Goal: Browse casually: Explore the website without a specific task or goal

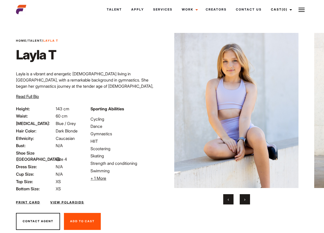
click at [247, 201] on button "›" at bounding box center [244, 199] width 10 height 10
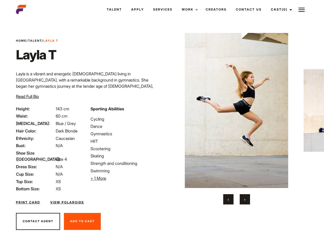
click at [247, 201] on button "›" at bounding box center [244, 199] width 10 height 10
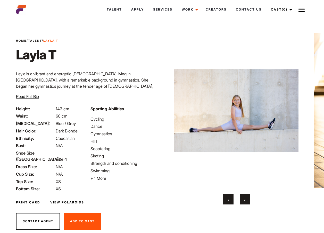
click at [247, 201] on button "›" at bounding box center [244, 199] width 10 height 10
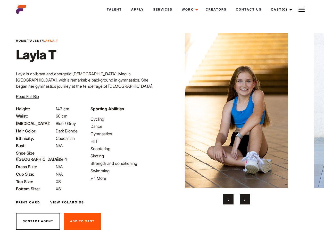
click at [247, 201] on button "›" at bounding box center [244, 199] width 10 height 10
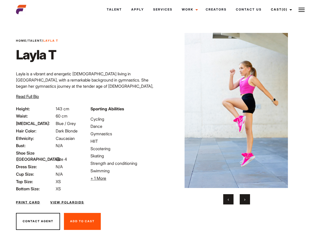
click at [247, 201] on button "›" at bounding box center [244, 199] width 10 height 10
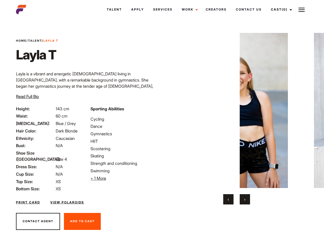
click at [247, 201] on button "›" at bounding box center [244, 199] width 10 height 10
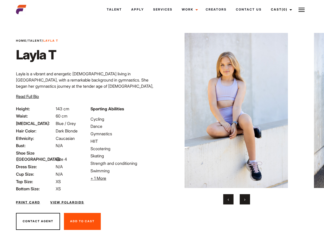
click at [247, 201] on button "›" at bounding box center [244, 199] width 10 height 10
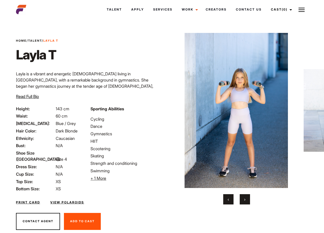
click at [247, 201] on button "›" at bounding box center [244, 199] width 10 height 10
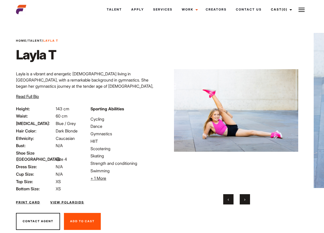
click at [247, 201] on button "›" at bounding box center [244, 199] width 10 height 10
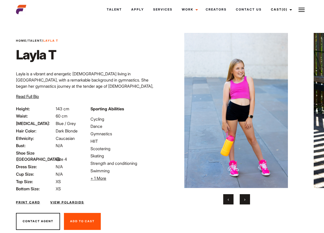
click at [247, 201] on button "›" at bounding box center [244, 199] width 10 height 10
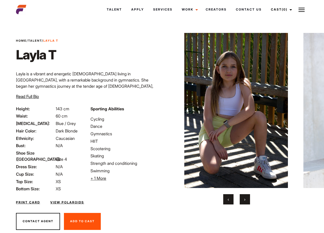
click at [247, 201] on button "›" at bounding box center [244, 199] width 10 height 10
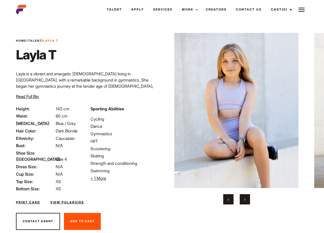
click at [247, 201] on button "›" at bounding box center [244, 199] width 10 height 10
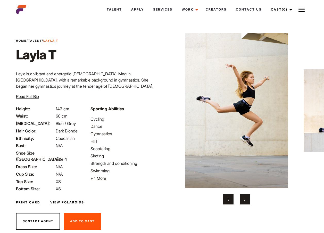
click at [247, 201] on button "›" at bounding box center [244, 199] width 10 height 10
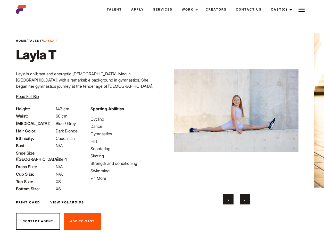
click at [247, 201] on button "›" at bounding box center [244, 199] width 10 height 10
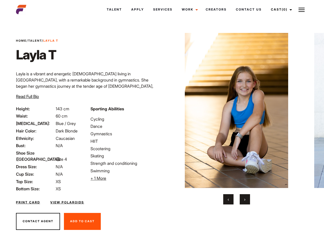
click at [247, 201] on button "›" at bounding box center [244, 199] width 10 height 10
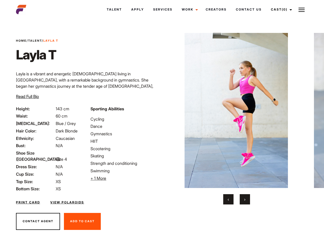
click at [247, 201] on button "›" at bounding box center [244, 199] width 10 height 10
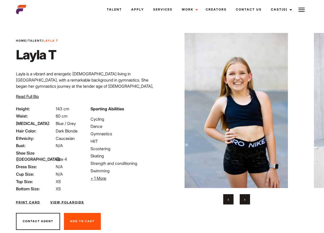
click at [247, 201] on button "›" at bounding box center [244, 199] width 10 height 10
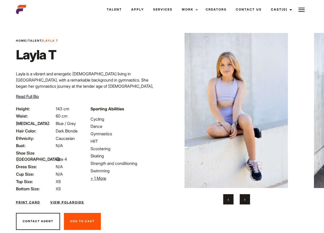
click at [247, 201] on button "›" at bounding box center [244, 199] width 10 height 10
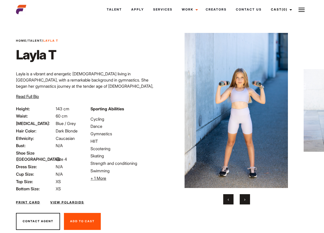
click at [247, 201] on button "›" at bounding box center [244, 199] width 10 height 10
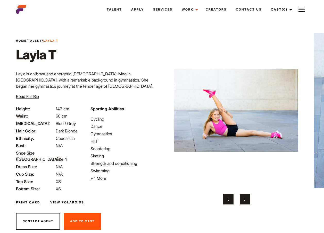
click at [247, 201] on button "›" at bounding box center [244, 199] width 10 height 10
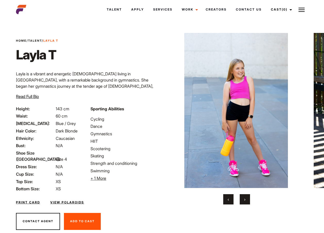
click at [247, 201] on button "›" at bounding box center [244, 199] width 10 height 10
